Goal: Task Accomplishment & Management: Use online tool/utility

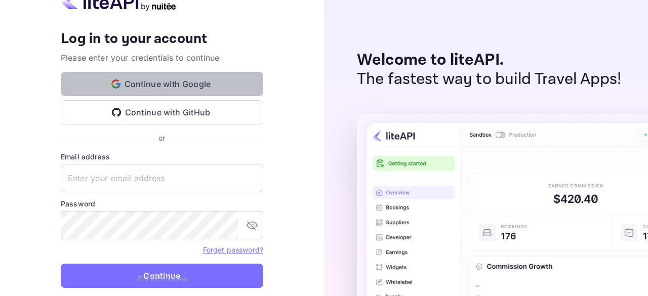
click at [224, 80] on button "Continue with Google" at bounding box center [162, 84] width 202 height 24
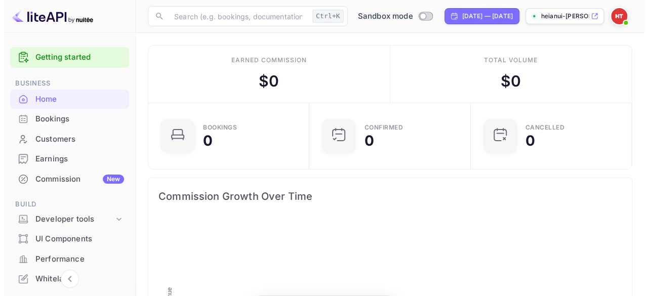
scroll to position [156, 148]
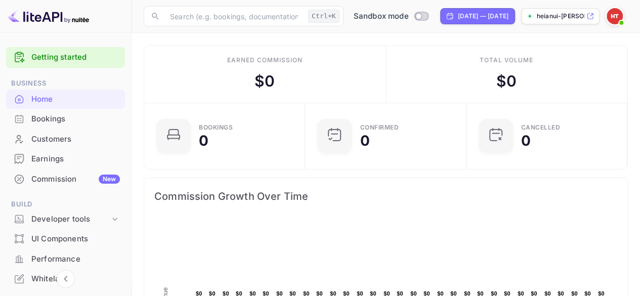
click at [597, 17] on div "heianui-[PERSON_NAME]-hsw3o.n..." at bounding box center [560, 16] width 78 height 16
click at [621, 21] on span at bounding box center [621, 23] width 4 height 4
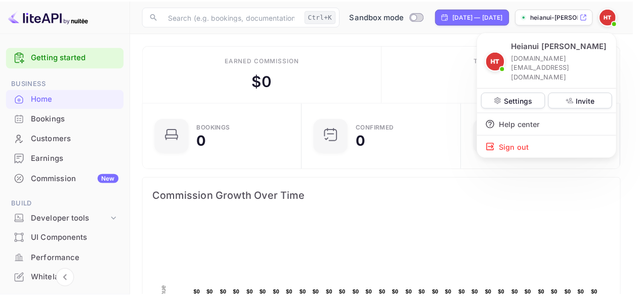
scroll to position [156, 147]
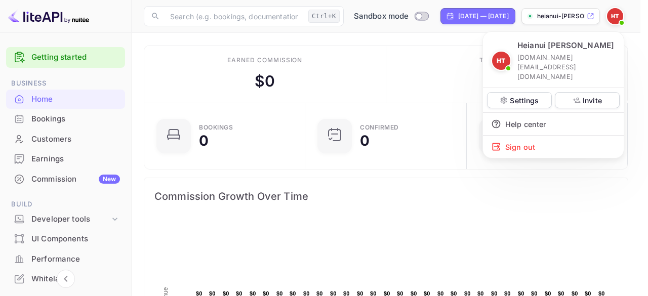
click at [266, 95] on div at bounding box center [324, 148] width 648 height 296
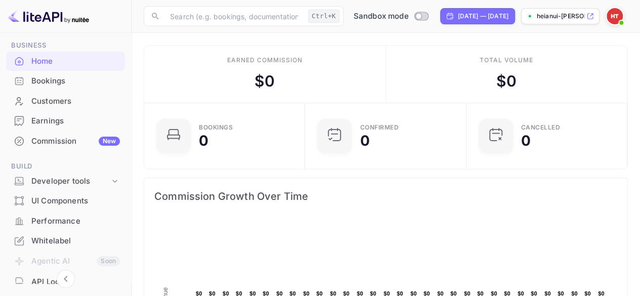
scroll to position [44, 0]
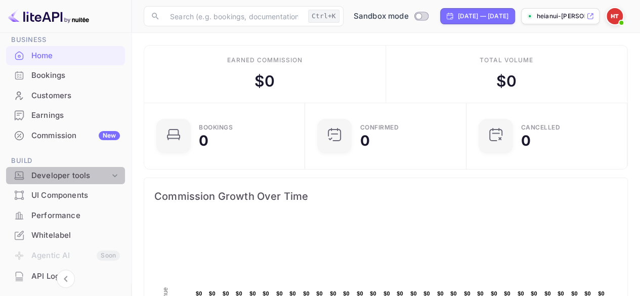
click at [103, 179] on div "Developer tools" at bounding box center [70, 176] width 78 height 12
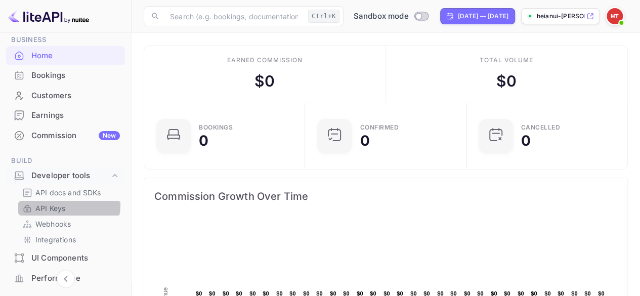
click at [60, 204] on p "API Keys" at bounding box center [50, 208] width 30 height 11
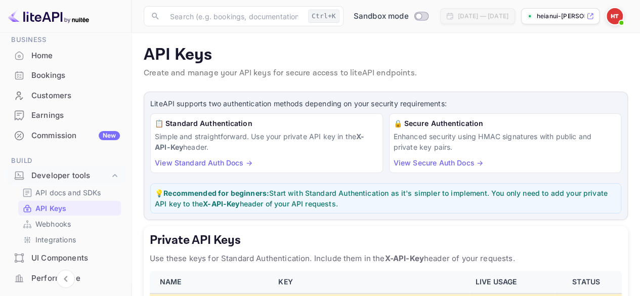
click at [233, 162] on link "View Standard Auth Docs →" at bounding box center [204, 162] width 98 height 9
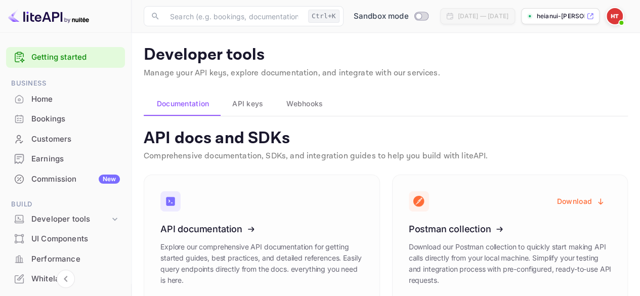
click at [245, 102] on span "API keys" at bounding box center [247, 104] width 31 height 12
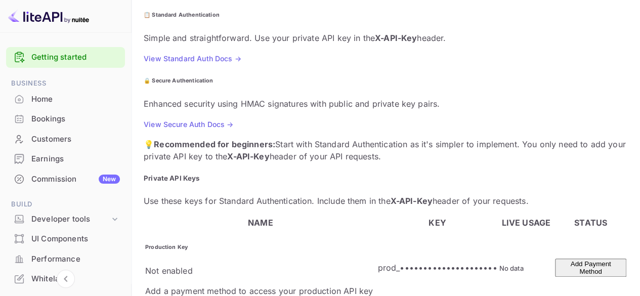
scroll to position [160, 0]
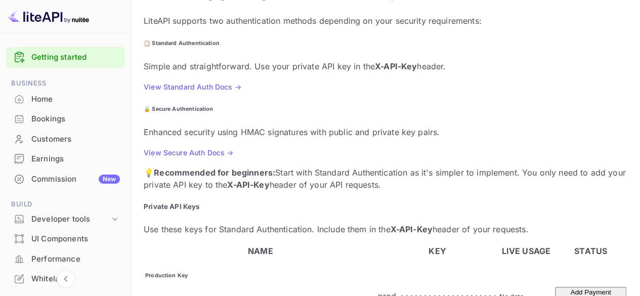
click at [233, 83] on link "View Standard Auth Docs →" at bounding box center [193, 86] width 98 height 9
